Goal: Information Seeking & Learning: Check status

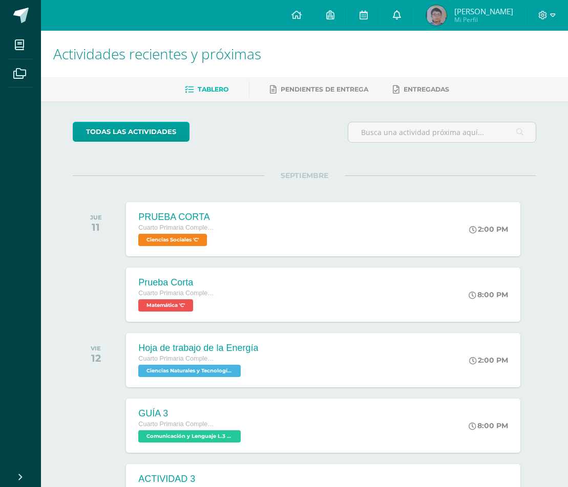
click at [397, 20] on link at bounding box center [396, 15] width 33 height 31
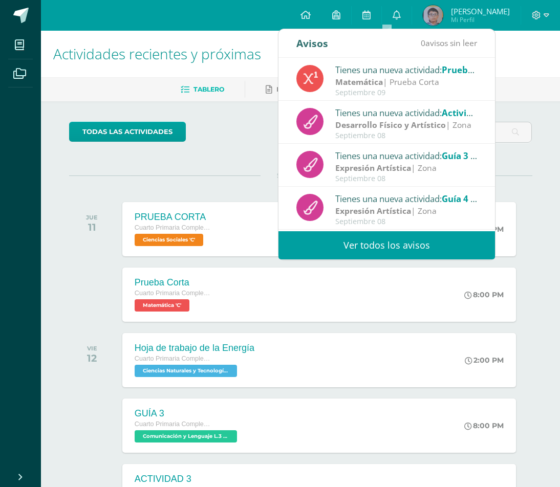
click at [451, 17] on span "Mi Perfil" at bounding box center [480, 19] width 59 height 9
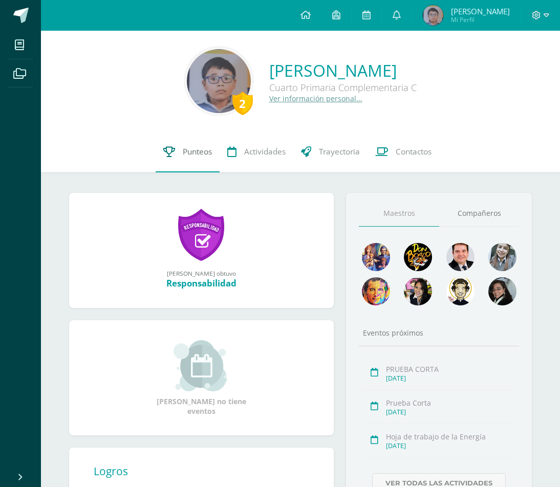
click at [196, 150] on span "Punteos" at bounding box center [197, 151] width 29 height 11
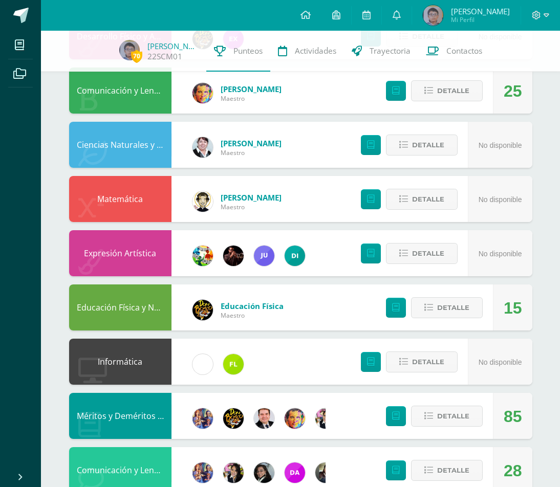
scroll to position [409, 0]
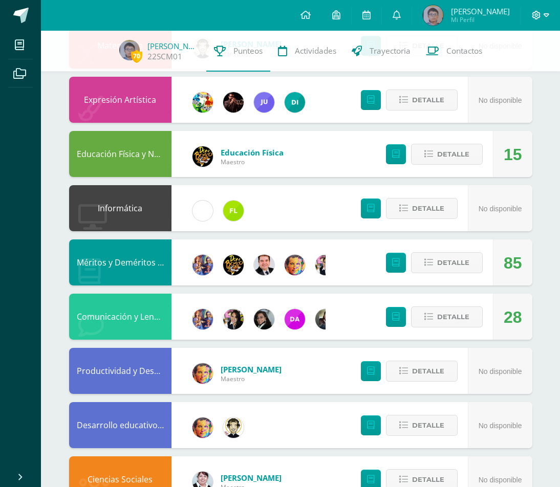
click at [540, 14] on span at bounding box center [540, 15] width 17 height 11
click at [514, 72] on span "Cerrar sesión" at bounding box center [513, 70] width 46 height 10
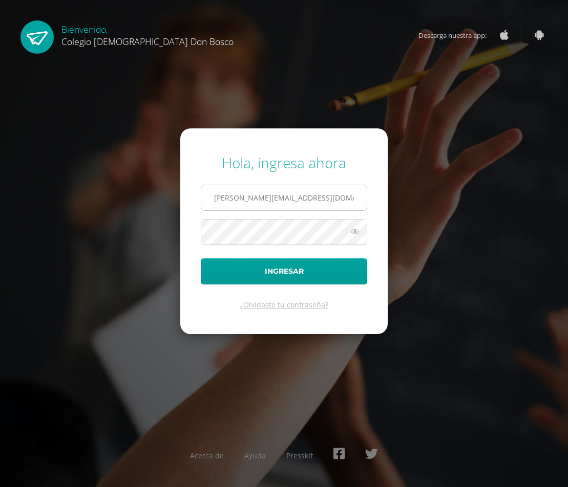
click at [256, 193] on input "e.chavarria.5bdb@gmail.com" at bounding box center [283, 197] width 165 height 25
type input "s.chavarria.1cdb@gmail.com"
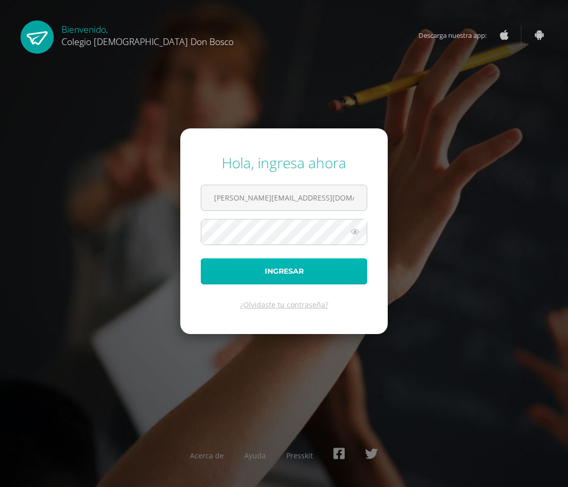
click at [254, 273] on button "Ingresar" at bounding box center [284, 271] width 166 height 26
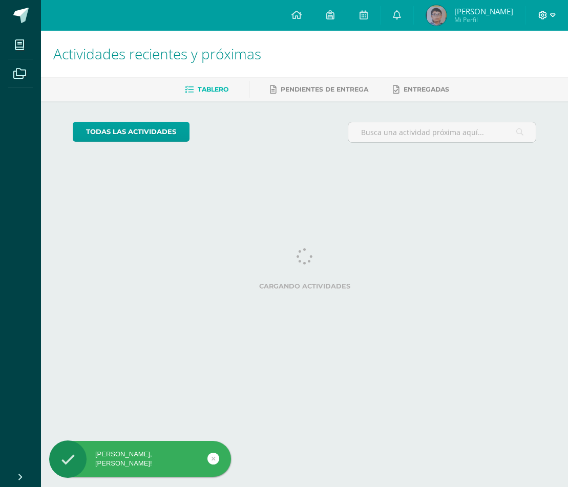
click at [553, 19] on icon at bounding box center [553, 15] width 6 height 9
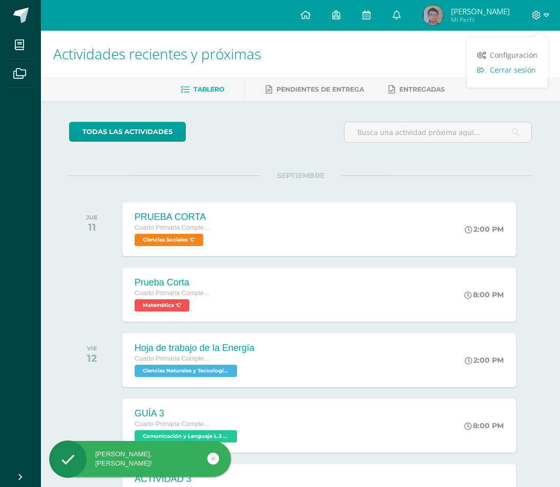
click at [536, 66] on link "Cerrar sesión" at bounding box center [507, 69] width 81 height 15
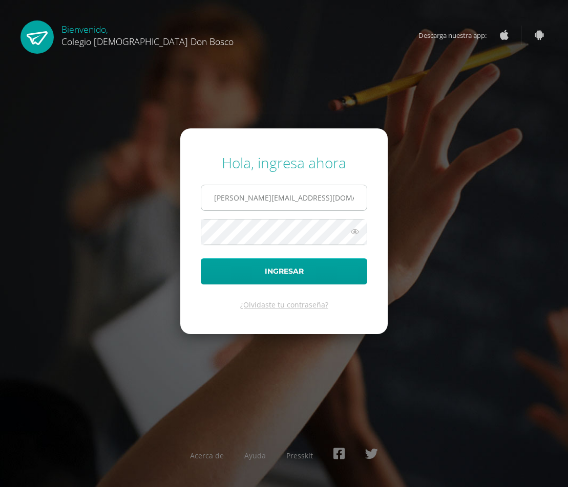
click at [314, 205] on input "[PERSON_NAME][EMAIL_ADDRESS][DOMAIN_NAME]" at bounding box center [283, 197] width 165 height 25
type input "[PERSON_NAME][EMAIL_ADDRESS][DOMAIN_NAME]"
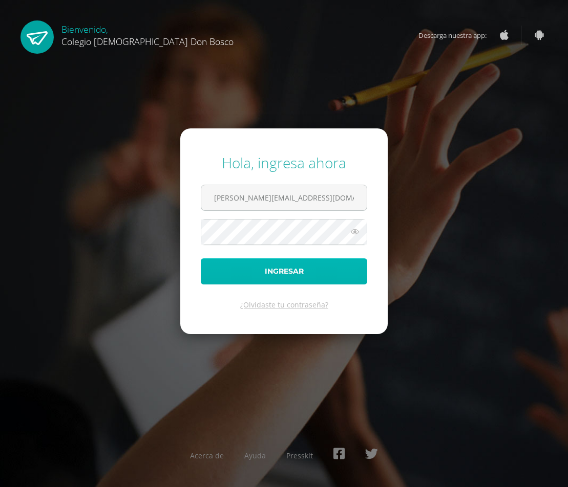
click at [258, 277] on button "Ingresar" at bounding box center [284, 271] width 166 height 26
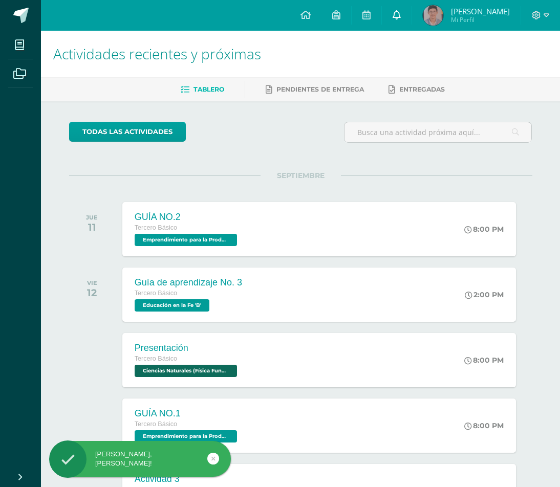
click at [407, 11] on link at bounding box center [397, 15] width 30 height 31
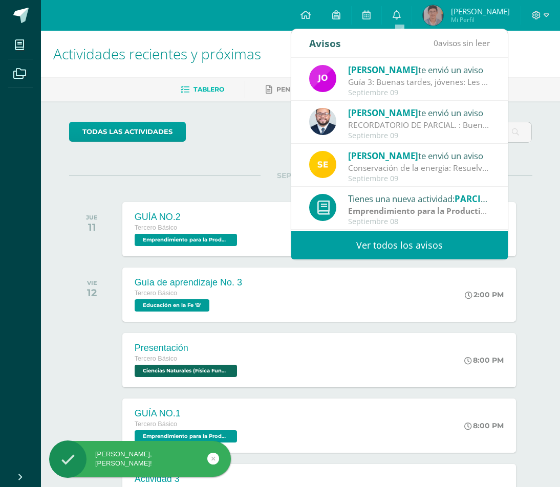
click at [465, 13] on span "[PERSON_NAME]" at bounding box center [480, 11] width 59 height 10
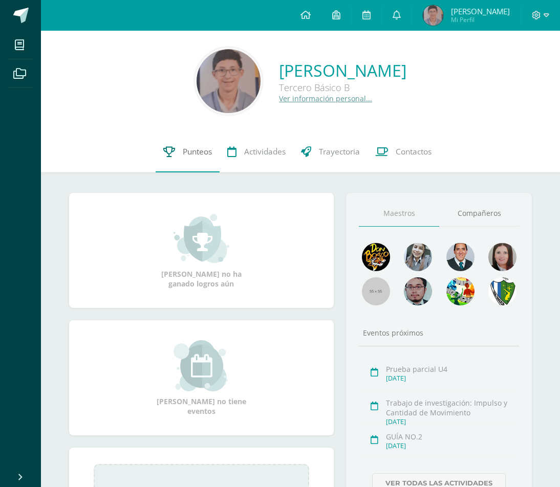
click at [179, 156] on link "Punteos" at bounding box center [188, 152] width 64 height 41
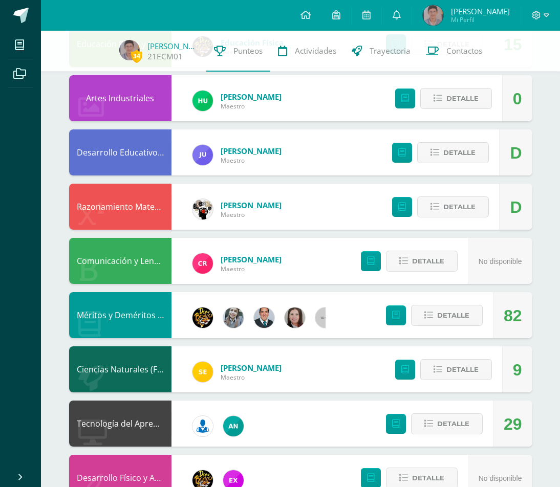
scroll to position [500, 0]
